Goal: Task Accomplishment & Management: Use online tool/utility

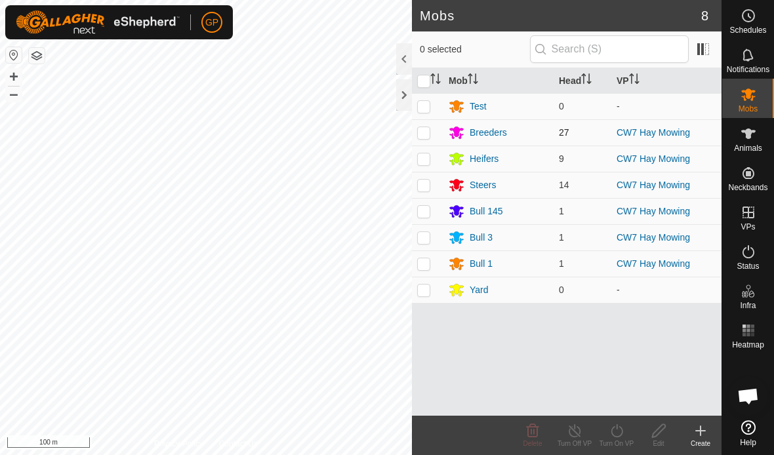
click at [427, 135] on p-checkbox at bounding box center [423, 132] width 13 height 10
checkbox input "true"
click at [430, 158] on p-checkbox at bounding box center [423, 159] width 13 height 10
checkbox input "true"
click at [427, 187] on p-checkbox at bounding box center [423, 185] width 13 height 10
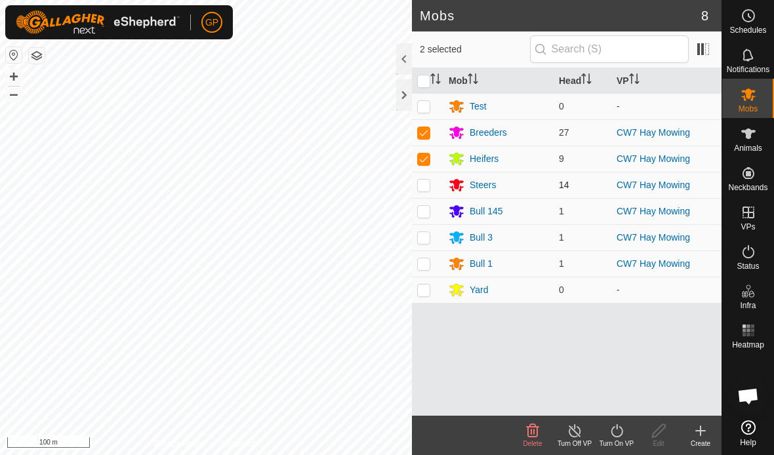
checkbox input "true"
click at [426, 215] on p-checkbox at bounding box center [423, 211] width 13 height 10
checkbox input "true"
click at [430, 236] on p-checkbox at bounding box center [423, 237] width 13 height 10
checkbox input "true"
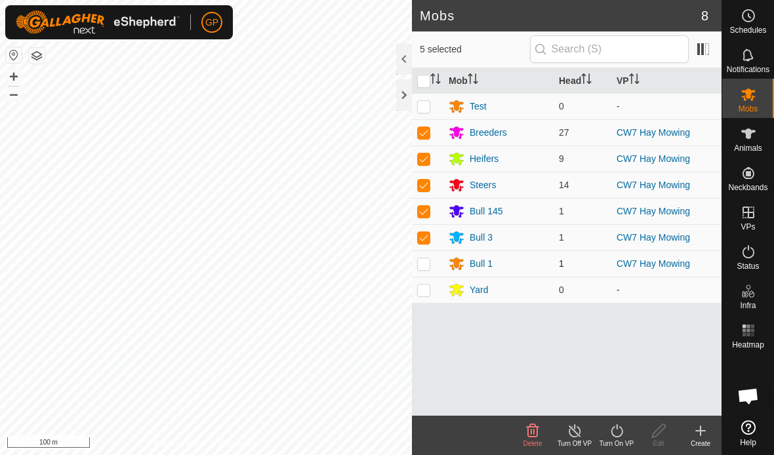
click at [440, 255] on td at bounding box center [427, 264] width 31 height 26
checkbox input "true"
click at [537, 431] on line at bounding box center [575, 432] width 10 height 10
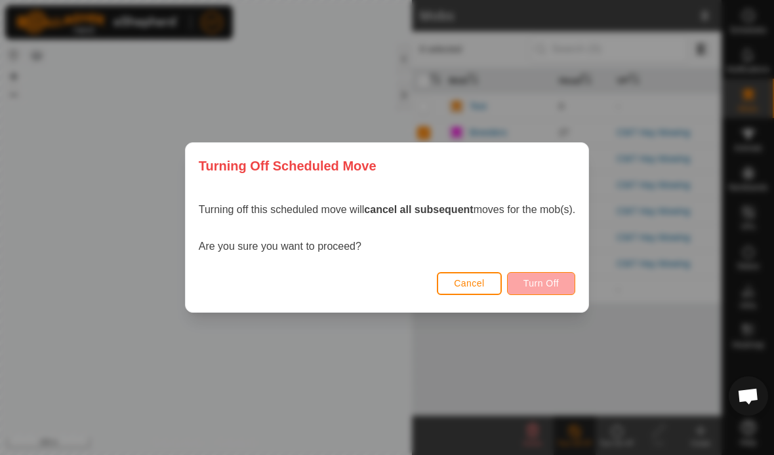
click at [537, 283] on span "Turn Off" at bounding box center [542, 283] width 36 height 10
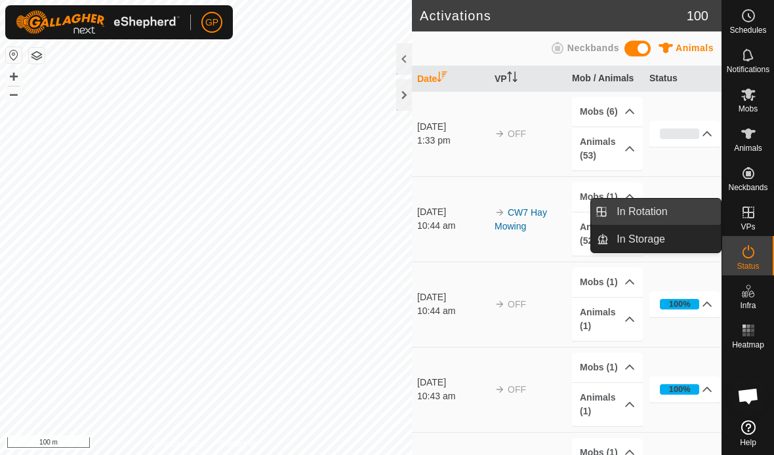
click at [537, 214] on link "In Rotation" at bounding box center [665, 212] width 112 height 26
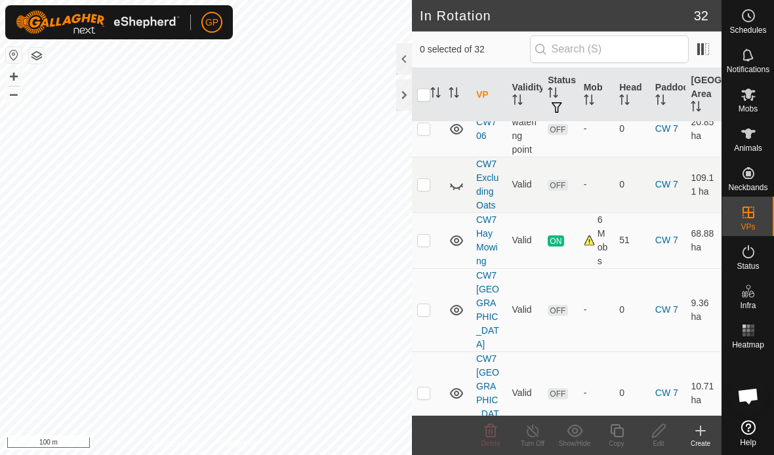
scroll to position [854, 0]
click at [537, 100] on icon at bounding box center [749, 95] width 16 height 16
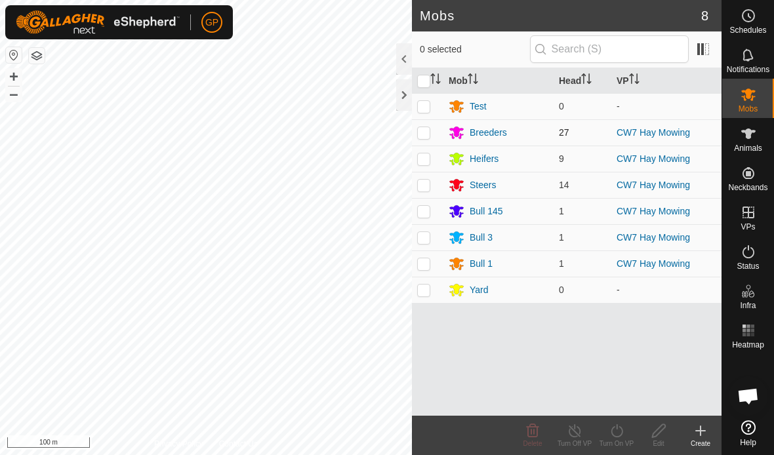
click at [426, 135] on p-checkbox at bounding box center [423, 132] width 13 height 10
checkbox input "true"
click at [428, 161] on p-checkbox at bounding box center [423, 159] width 13 height 10
checkbox input "true"
click at [431, 184] on td at bounding box center [427, 185] width 31 height 26
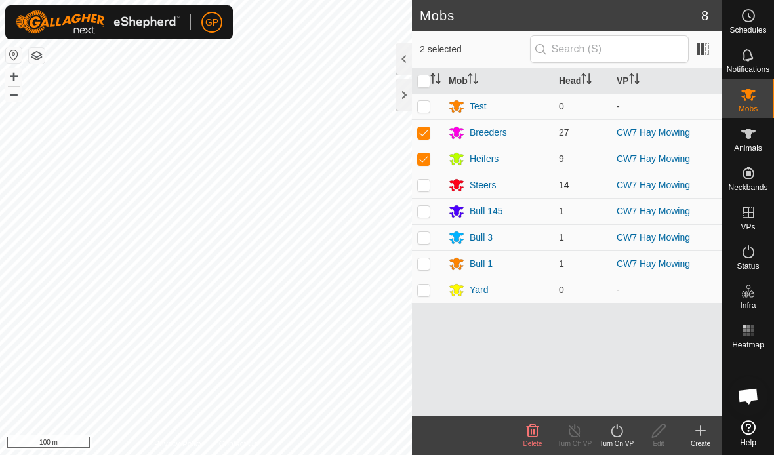
checkbox input "true"
click at [428, 213] on p-checkbox at bounding box center [423, 211] width 13 height 10
checkbox input "true"
click at [427, 238] on p-checkbox at bounding box center [423, 237] width 13 height 10
checkbox input "true"
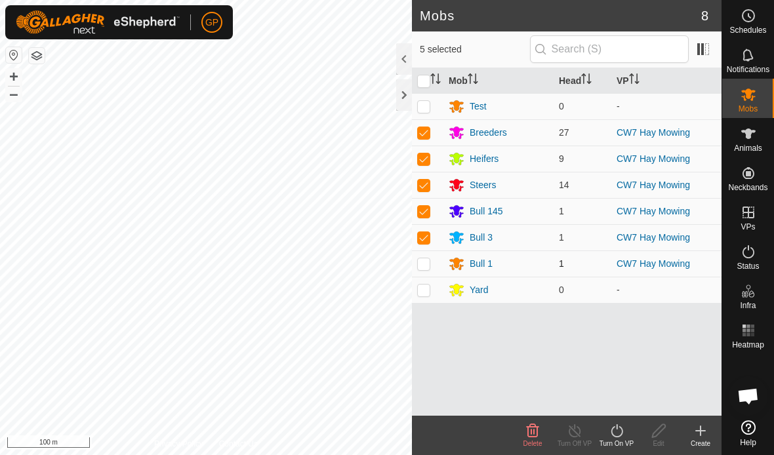
click at [425, 266] on p-checkbox at bounding box center [423, 264] width 13 height 10
checkbox input "true"
click at [537, 432] on icon at bounding box center [617, 431] width 16 height 16
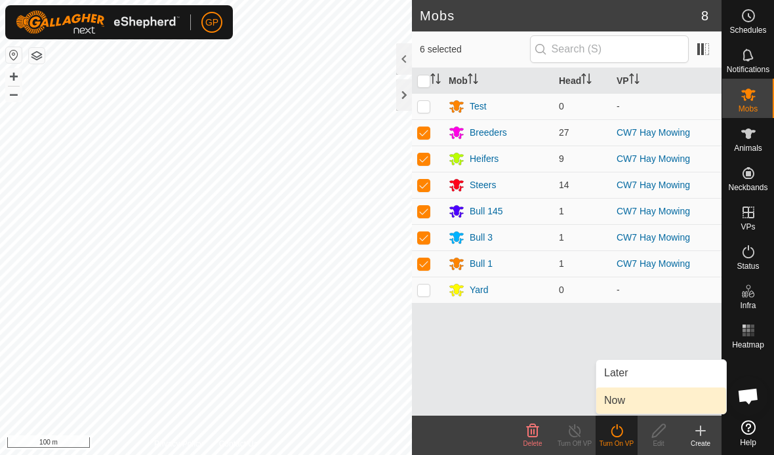
click at [537, 400] on link "Now" at bounding box center [661, 401] width 130 height 26
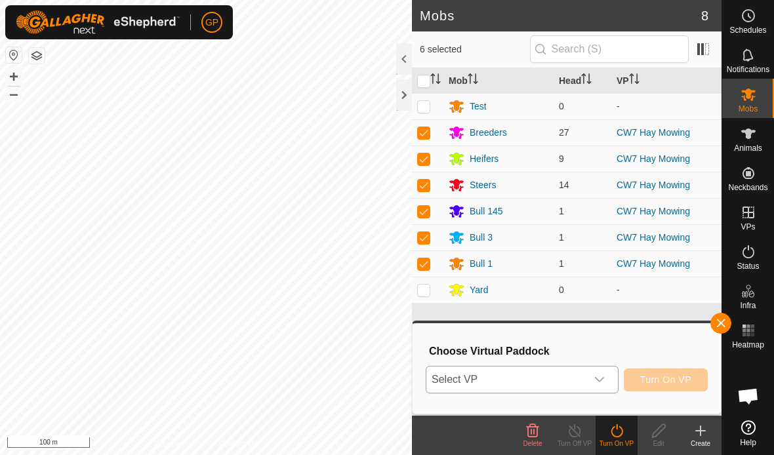
click at [537, 381] on icon "dropdown trigger" at bounding box center [599, 379] width 9 height 5
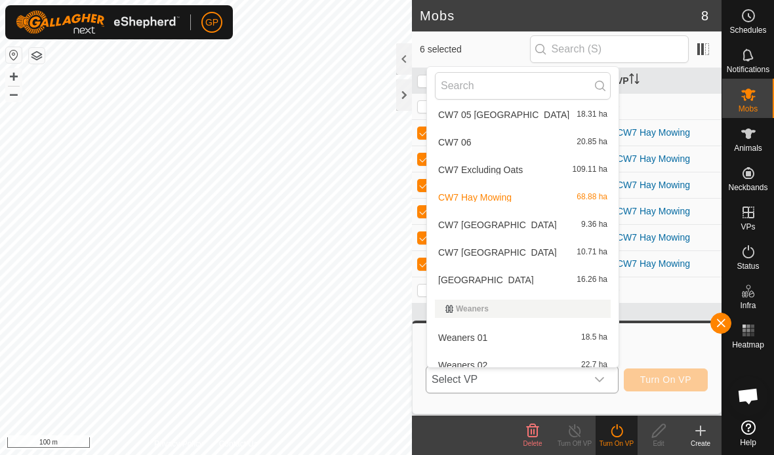
scroll to position [707, 0]
click at [537, 224] on span "9.36 ha" at bounding box center [594, 223] width 26 height 9
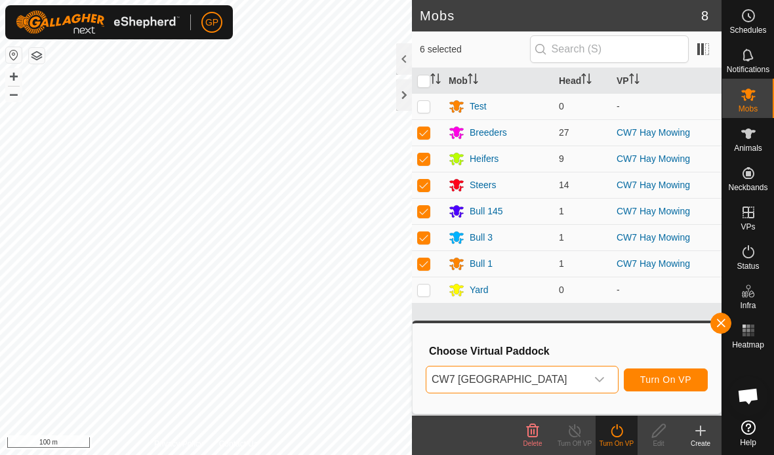
click at [537, 383] on icon "dropdown trigger" at bounding box center [599, 380] width 10 height 10
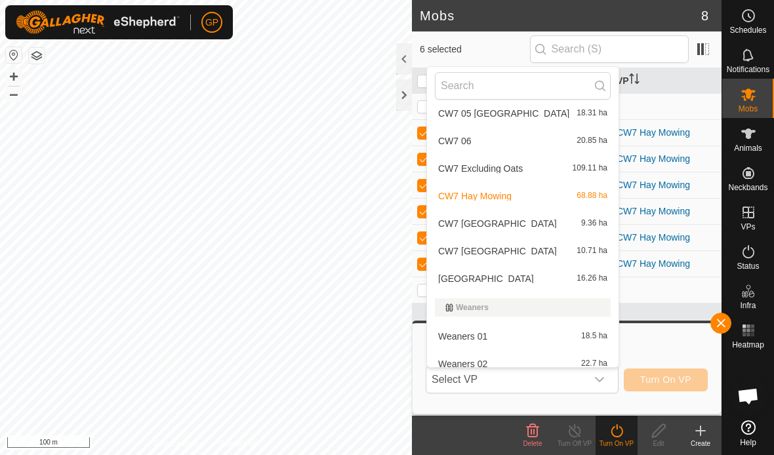
click at [528, 253] on span "CW7 [GEOGRAPHIC_DATA]" at bounding box center [497, 251] width 119 height 9
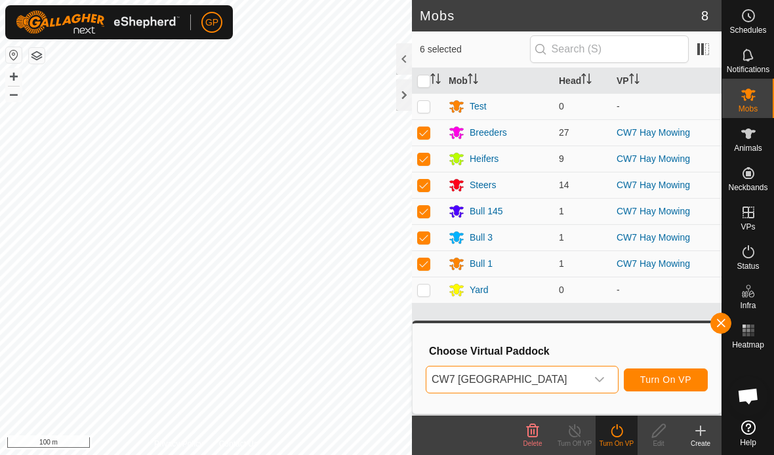
click at [537, 379] on span "Turn On VP" at bounding box center [665, 380] width 51 height 10
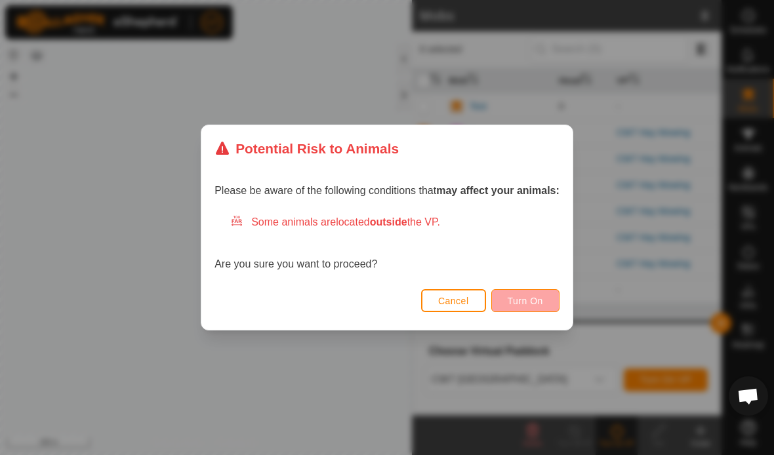
click at [537, 301] on span "Turn On" at bounding box center [525, 301] width 35 height 10
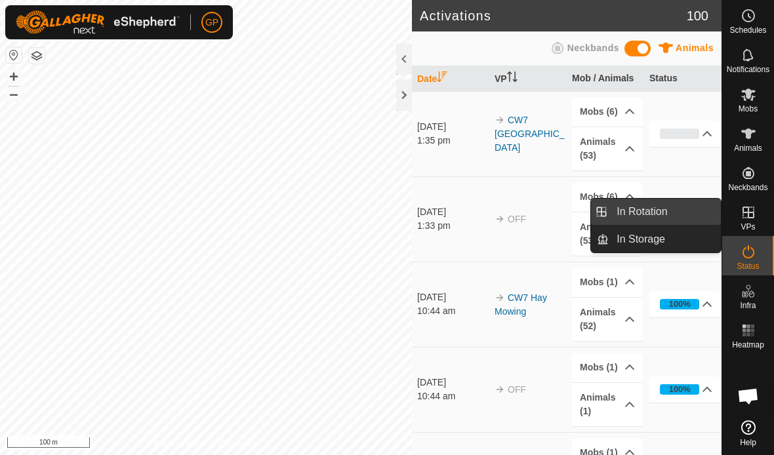
click at [537, 210] on link "In Rotation" at bounding box center [665, 212] width 112 height 26
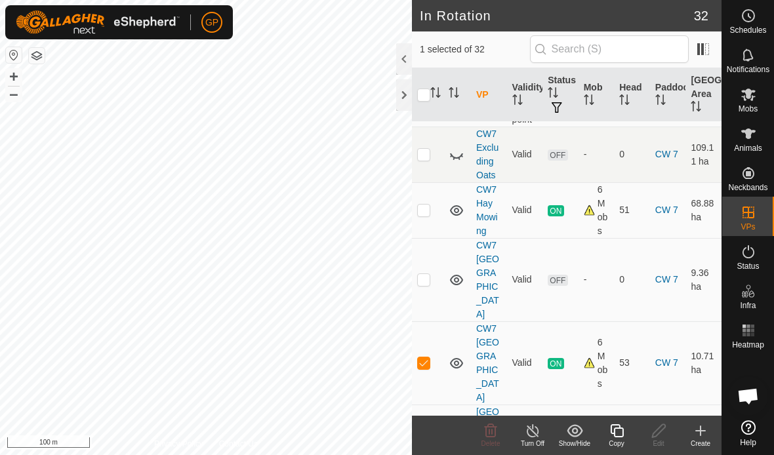
scroll to position [884, 0]
